Goal: Information Seeking & Learning: Learn about a topic

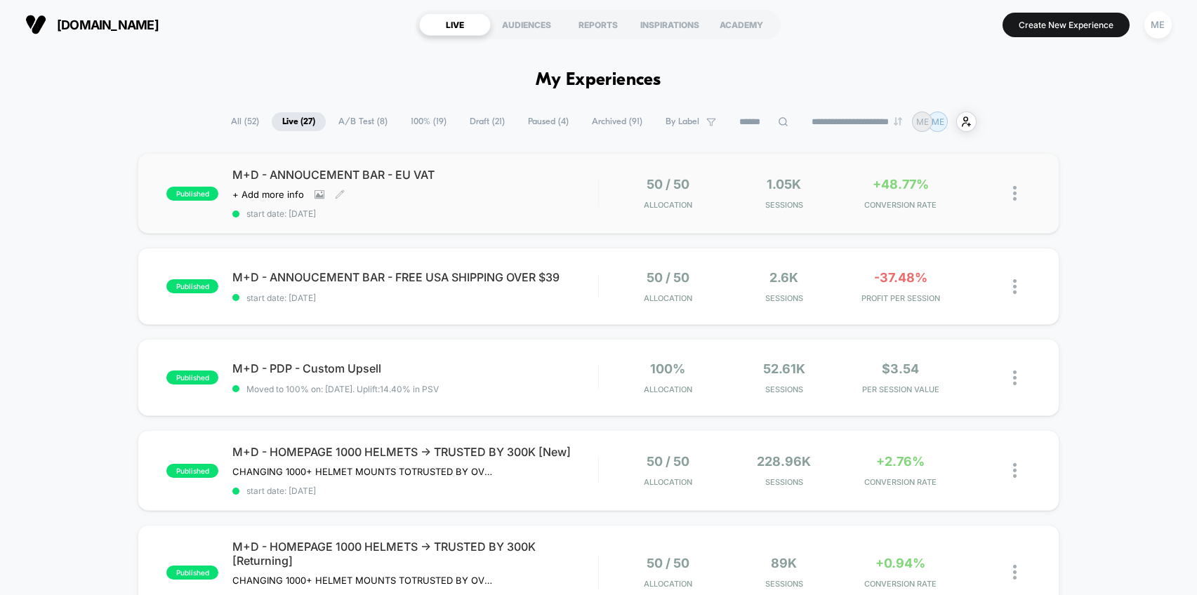
click at [440, 204] on div "M+D - ANNOUCEMENT BAR - EU VAT Click to view images Click to edit experience de…" at bounding box center [415, 193] width 366 height 51
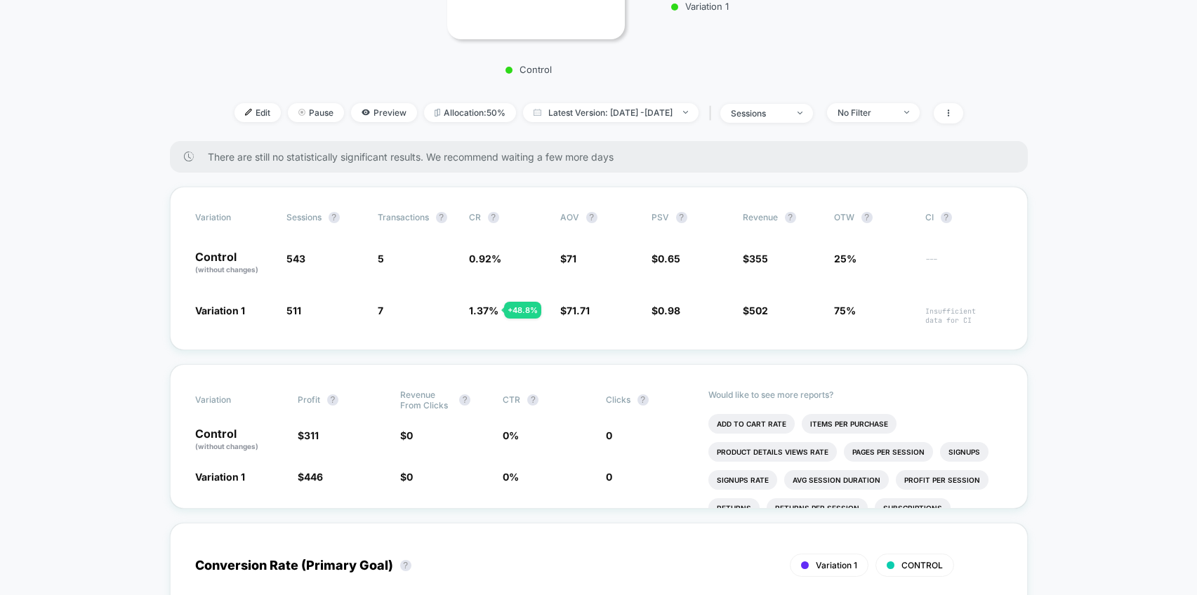
scroll to position [304, 0]
